Goal: Information Seeking & Learning: Learn about a topic

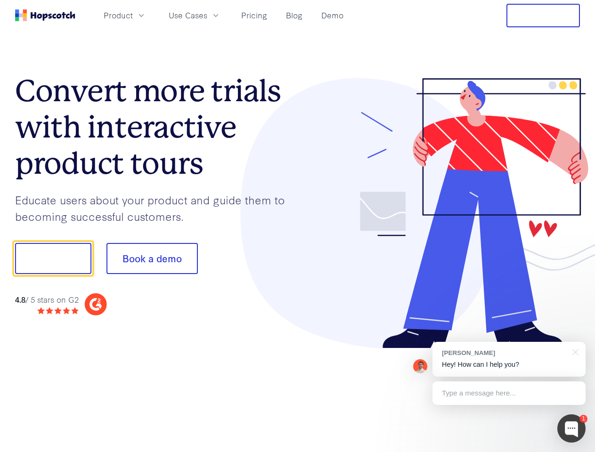
click at [298, 226] on div at bounding box center [439, 213] width 282 height 271
click at [133, 15] on span "Product" at bounding box center [118, 15] width 29 height 12
click at [207, 15] on span "Use Cases" at bounding box center [188, 15] width 39 height 12
click at [543, 16] on button "Free Trial" at bounding box center [542, 16] width 73 height 24
click at [53, 258] on button "Show me!" at bounding box center [53, 258] width 76 height 31
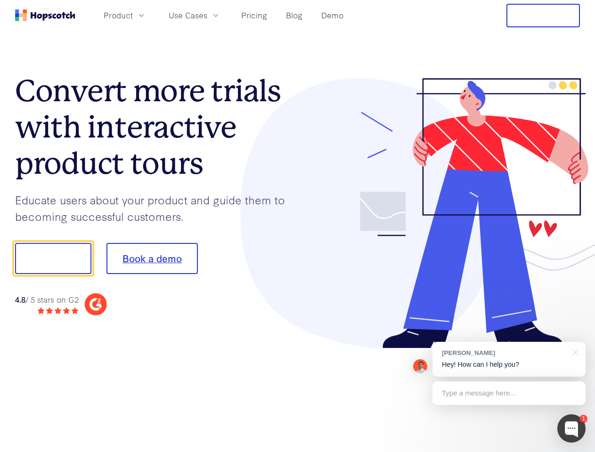
click at [152, 258] on button "Book a demo" at bounding box center [151, 258] width 91 height 31
click at [571, 428] on div at bounding box center [571, 428] width 28 height 28
click at [508, 359] on div "[PERSON_NAME] Hey! How can I help you?" at bounding box center [508, 359] width 153 height 35
click at [573, 351] on div at bounding box center [497, 257] width 177 height 314
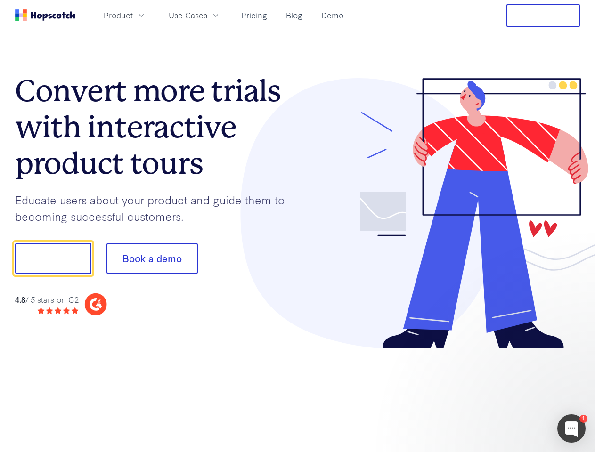
click at [508, 393] on div at bounding box center [497, 257] width 177 height 314
